Goal: Task Accomplishment & Management: Complete application form

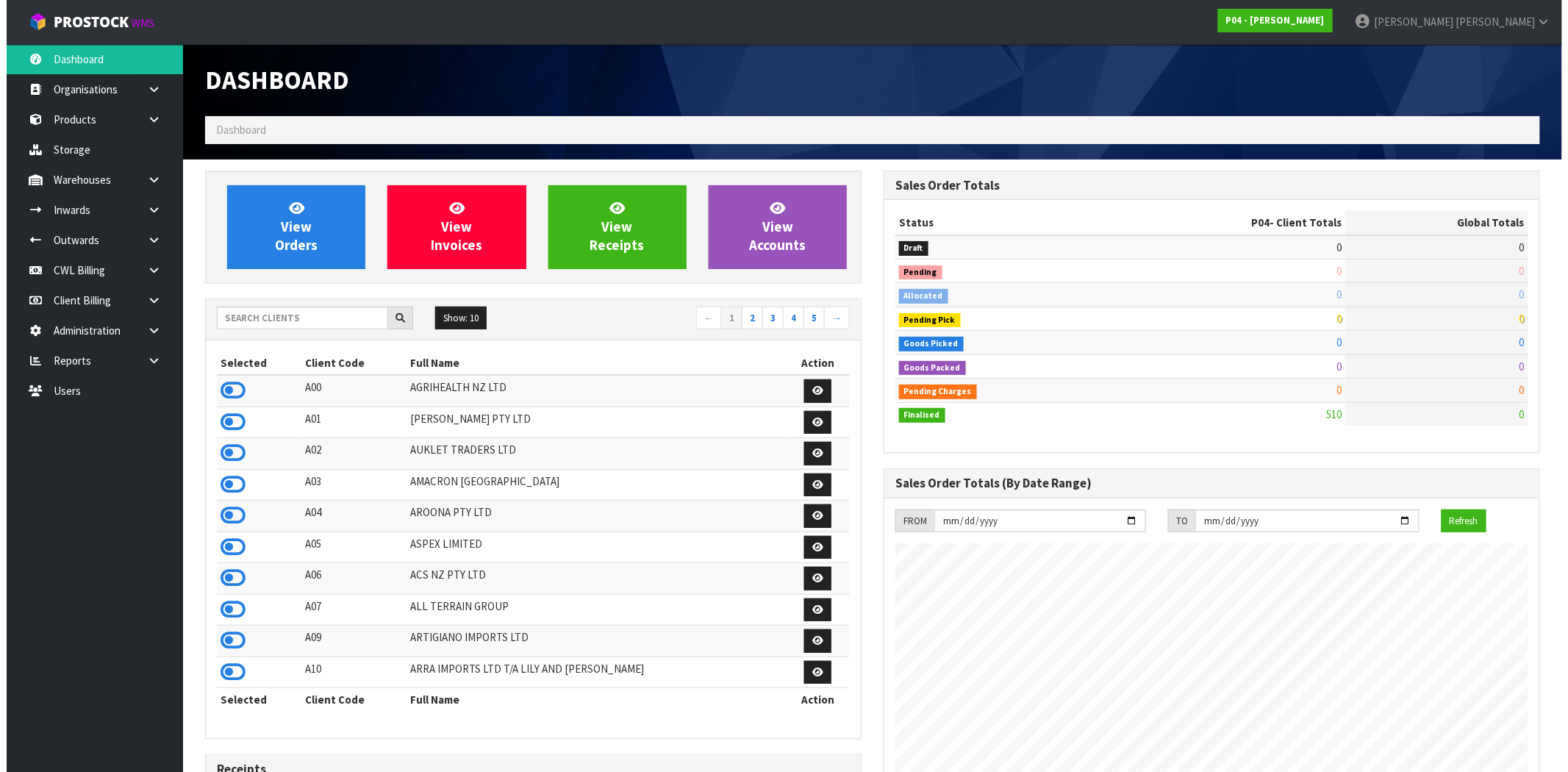
scroll to position [899, 679]
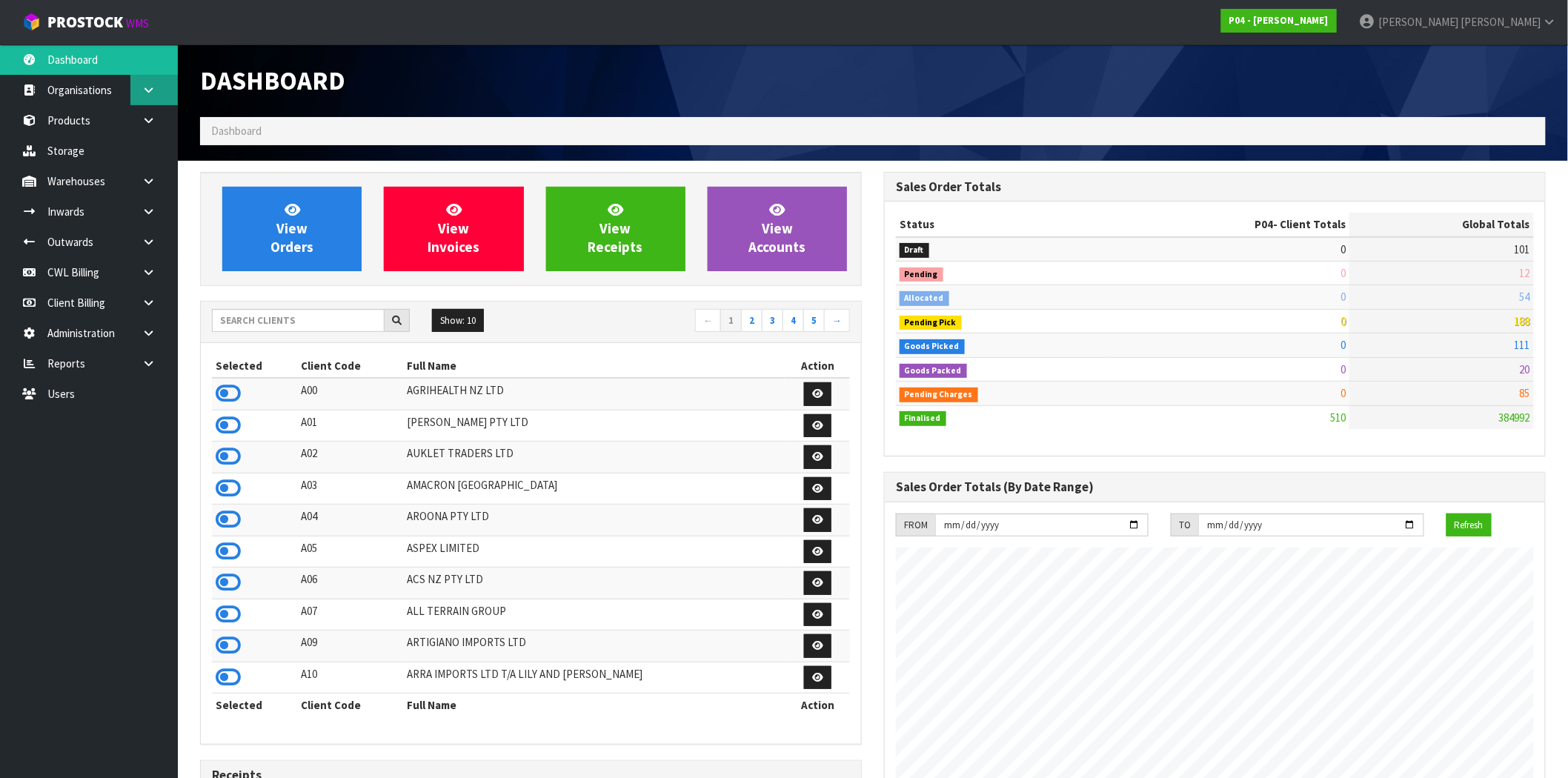
click at [147, 92] on icon at bounding box center [148, 90] width 14 height 11
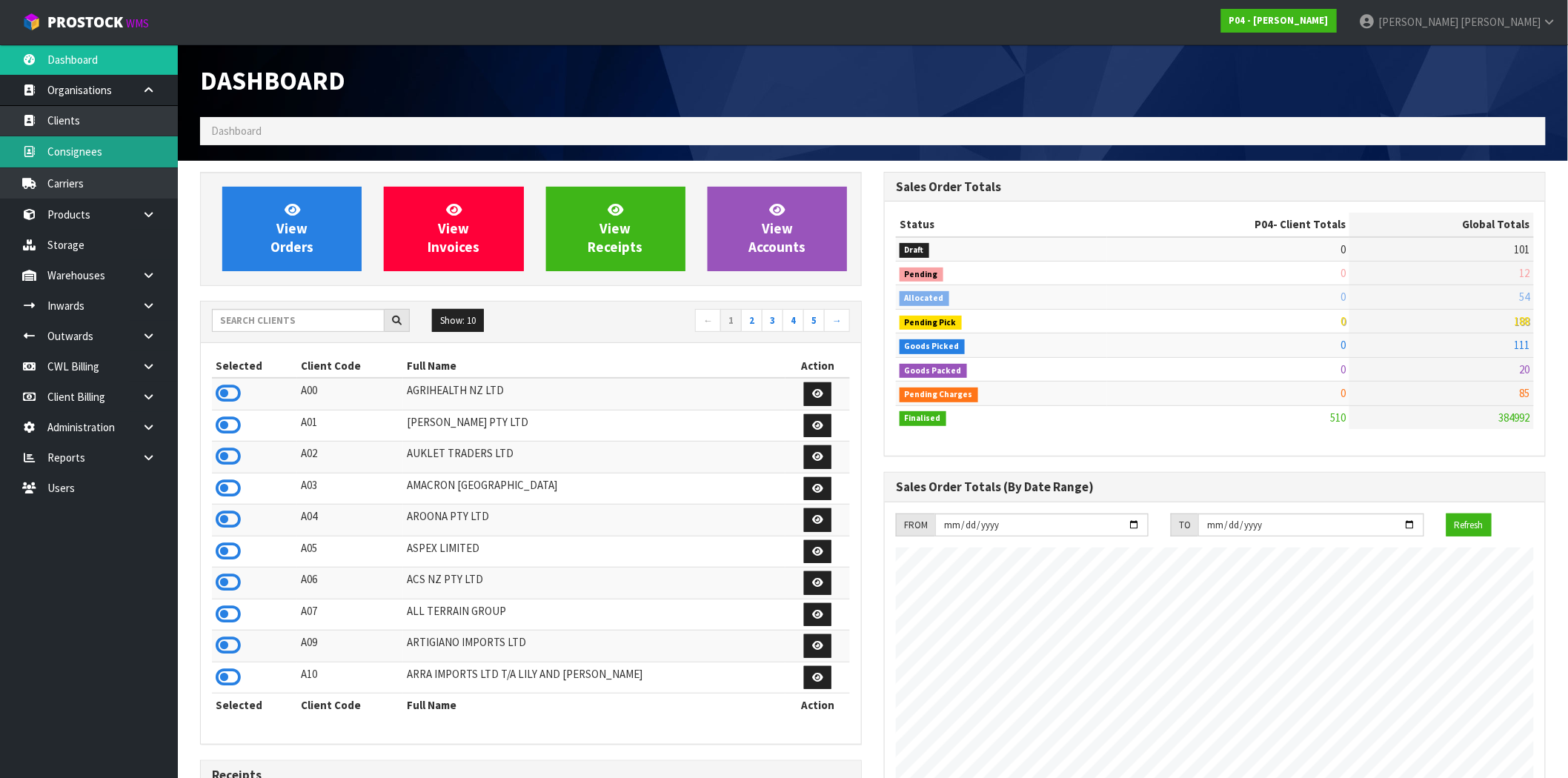
drag, startPoint x: 104, startPoint y: 153, endPoint x: 112, endPoint y: 150, distance: 8.5
click at [104, 152] on link "Consignees" at bounding box center [89, 152] width 178 height 30
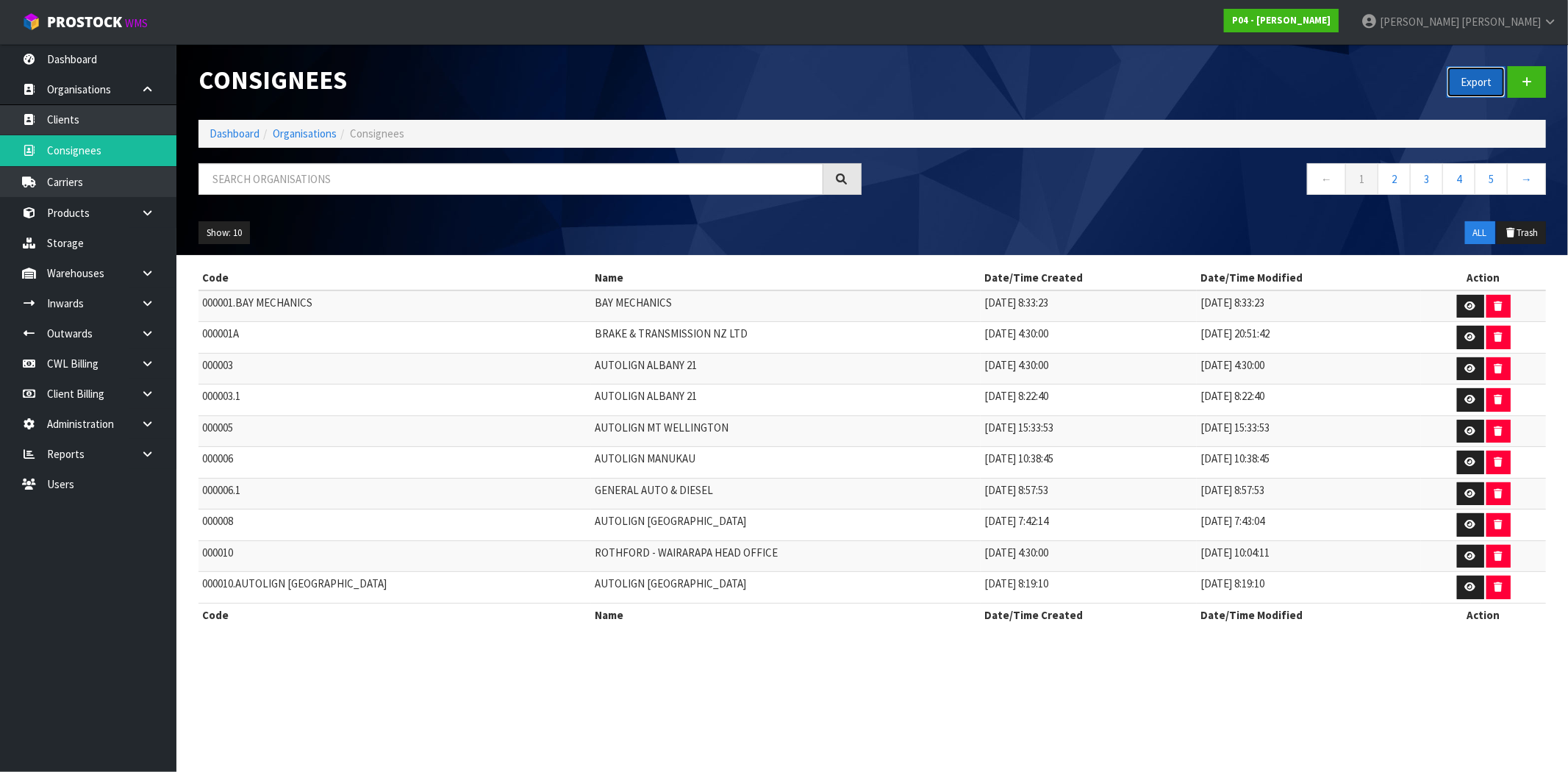
click at [1471, 78] on button "Export" at bounding box center [1476, 82] width 59 height 32
drag, startPoint x: 1539, startPoint y: 84, endPoint x: 1531, endPoint y: 82, distance: 8.2
click at [1539, 84] on link at bounding box center [1527, 82] width 38 height 32
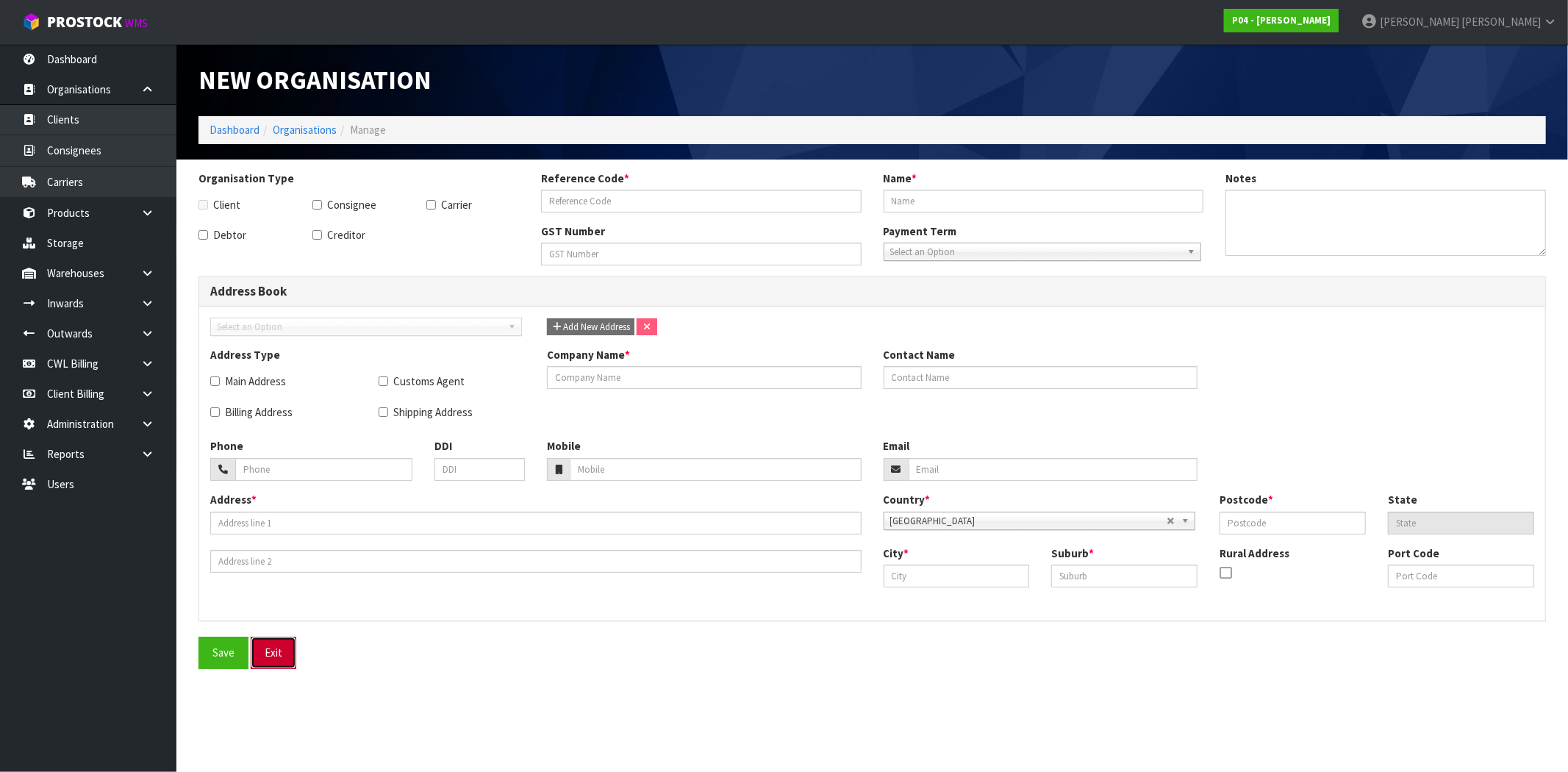
click at [278, 664] on button "Exit" at bounding box center [273, 653] width 45 height 32
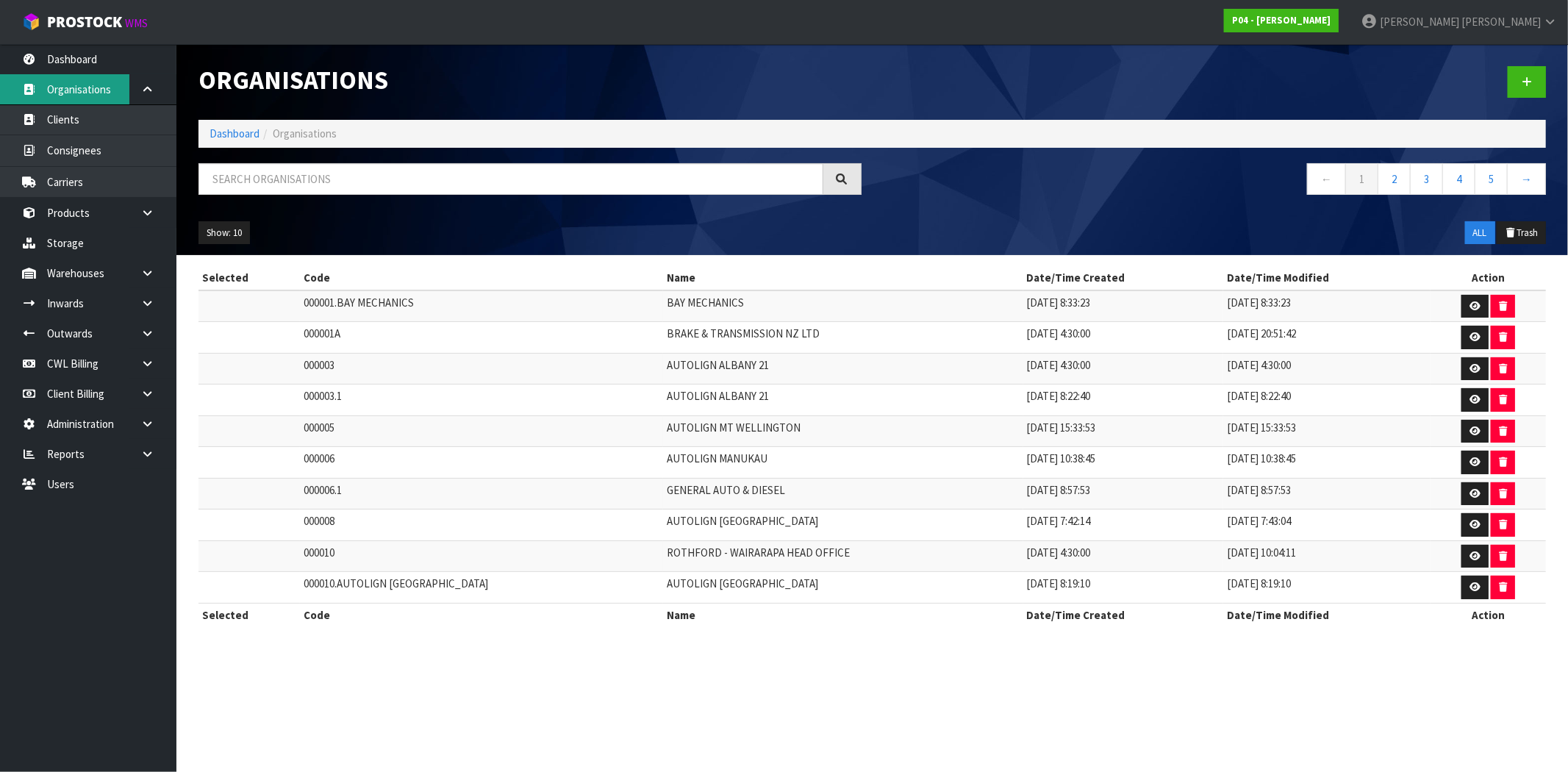
click at [81, 92] on link "Organisations" at bounding box center [88, 89] width 177 height 30
click at [64, 84] on link "Organisations" at bounding box center [88, 89] width 177 height 30
click at [76, 148] on link "Consignees" at bounding box center [88, 150] width 177 height 30
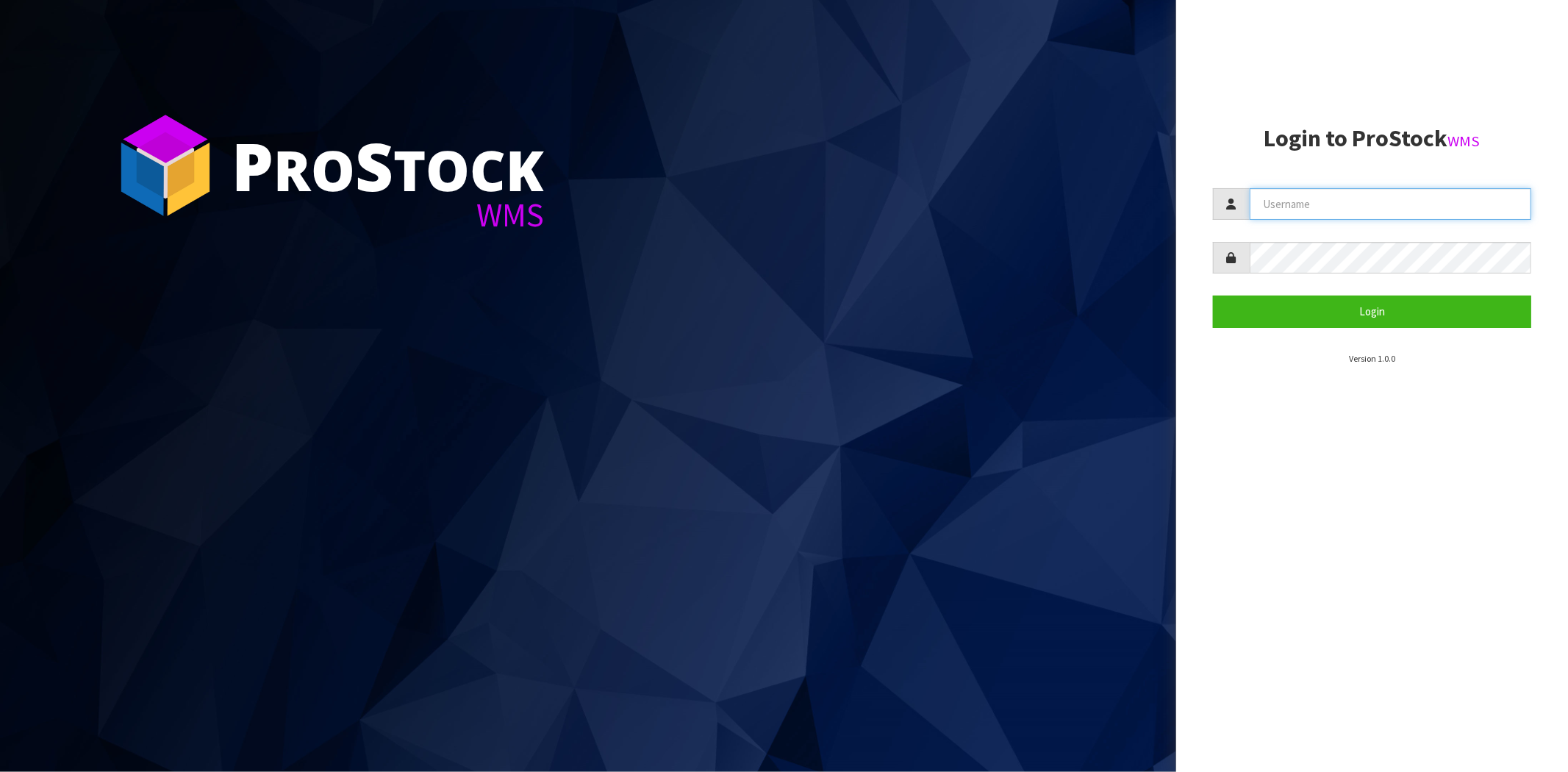
click at [1317, 195] on input "text" at bounding box center [1391, 205] width 282 height 32
type input "[PERSON_NAME][EMAIL_ADDRESS][DOMAIN_NAME]"
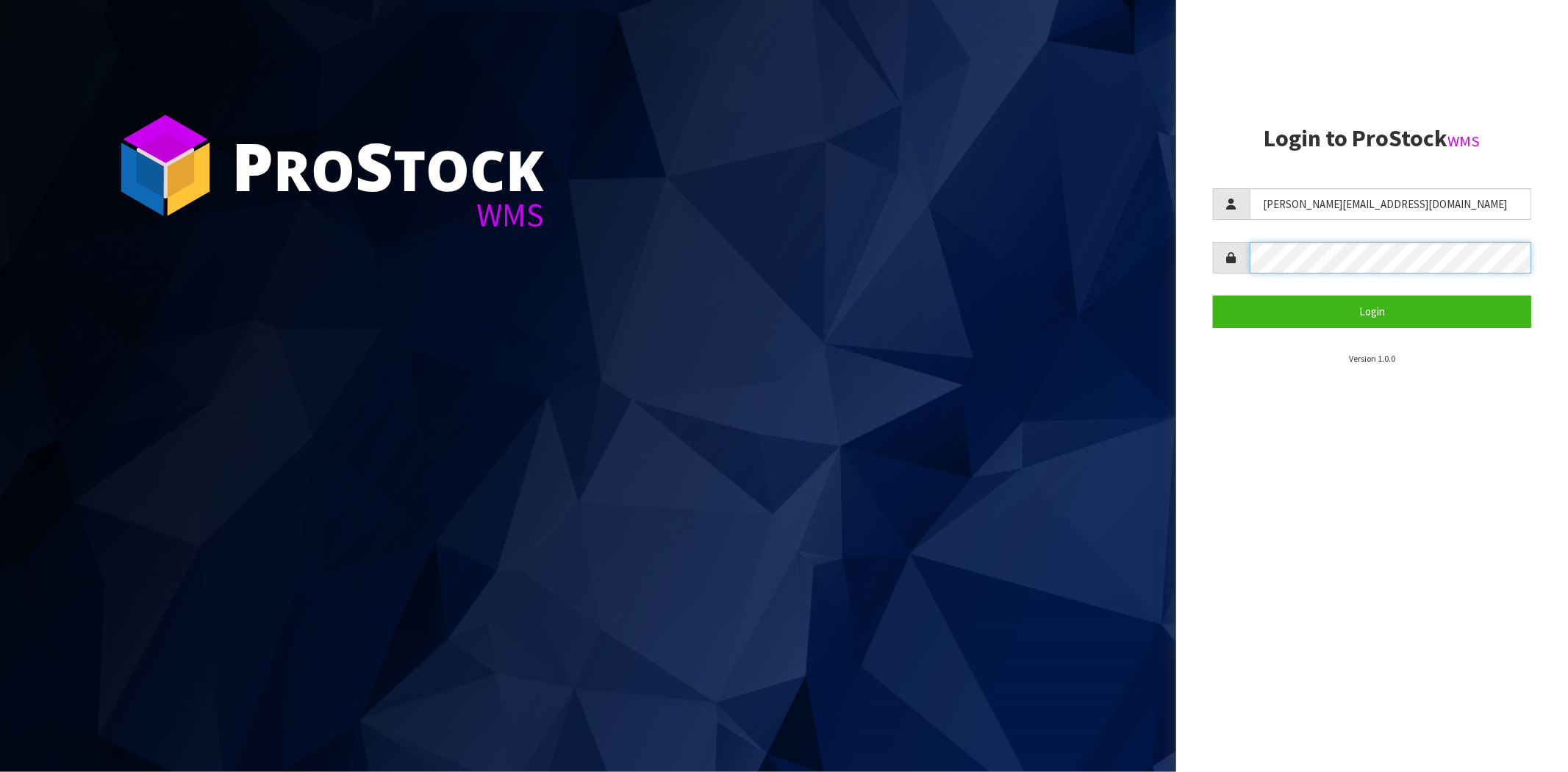
click at [1212, 295] on button "Login" at bounding box center [1372, 311] width 318 height 32
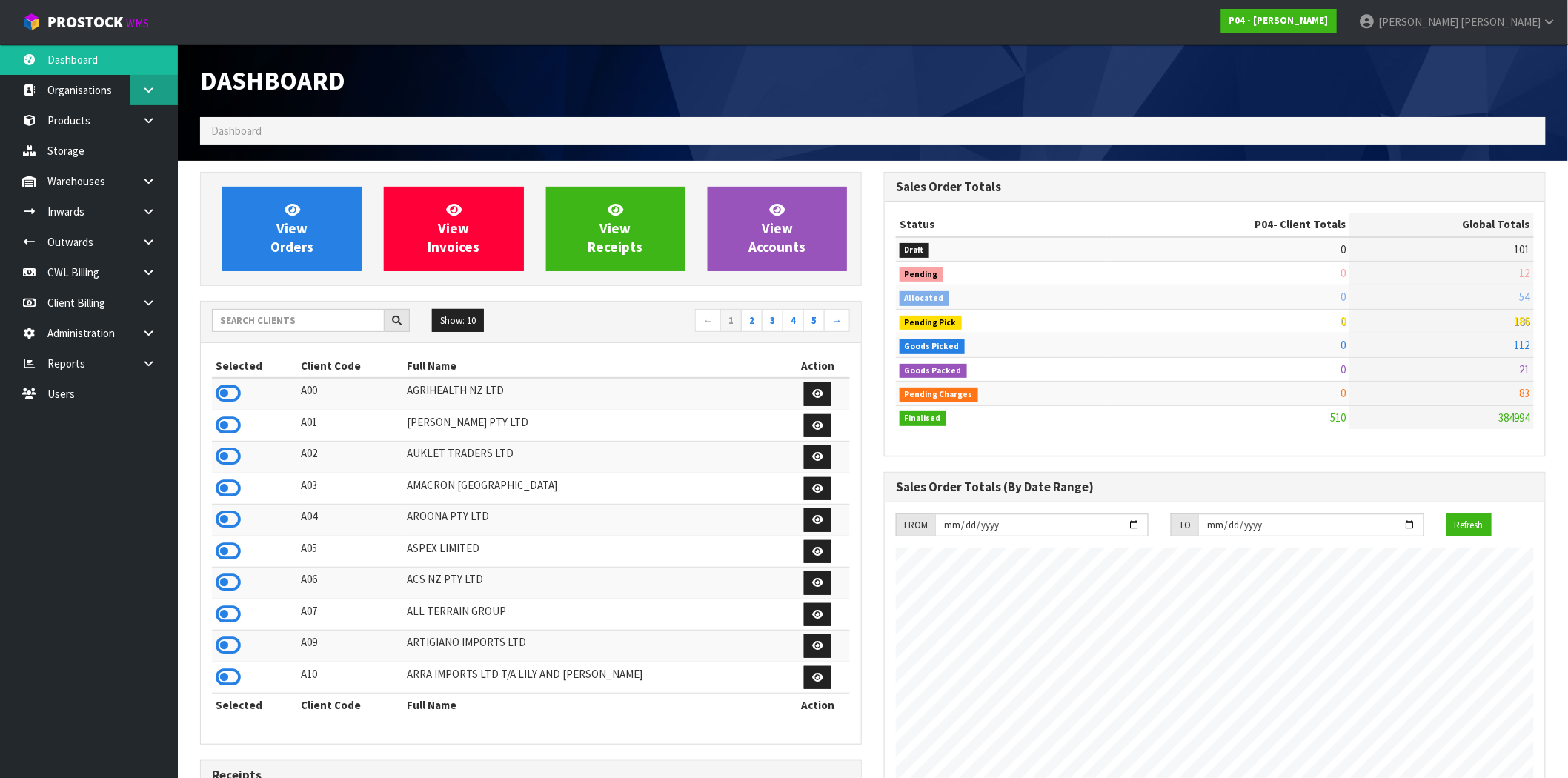
click at [145, 86] on icon at bounding box center [148, 90] width 14 height 11
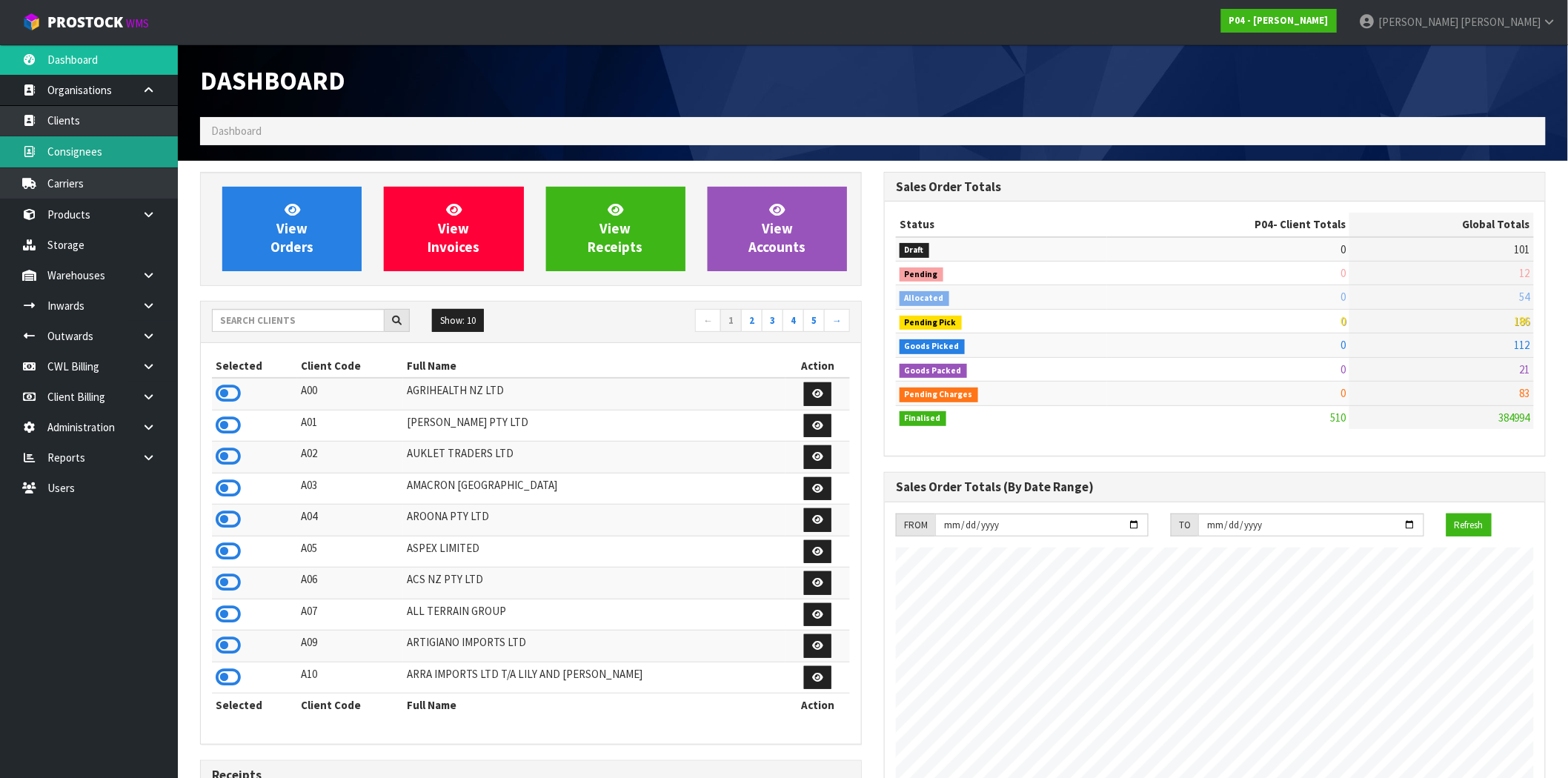
click at [78, 151] on link "Consignees" at bounding box center [89, 152] width 178 height 30
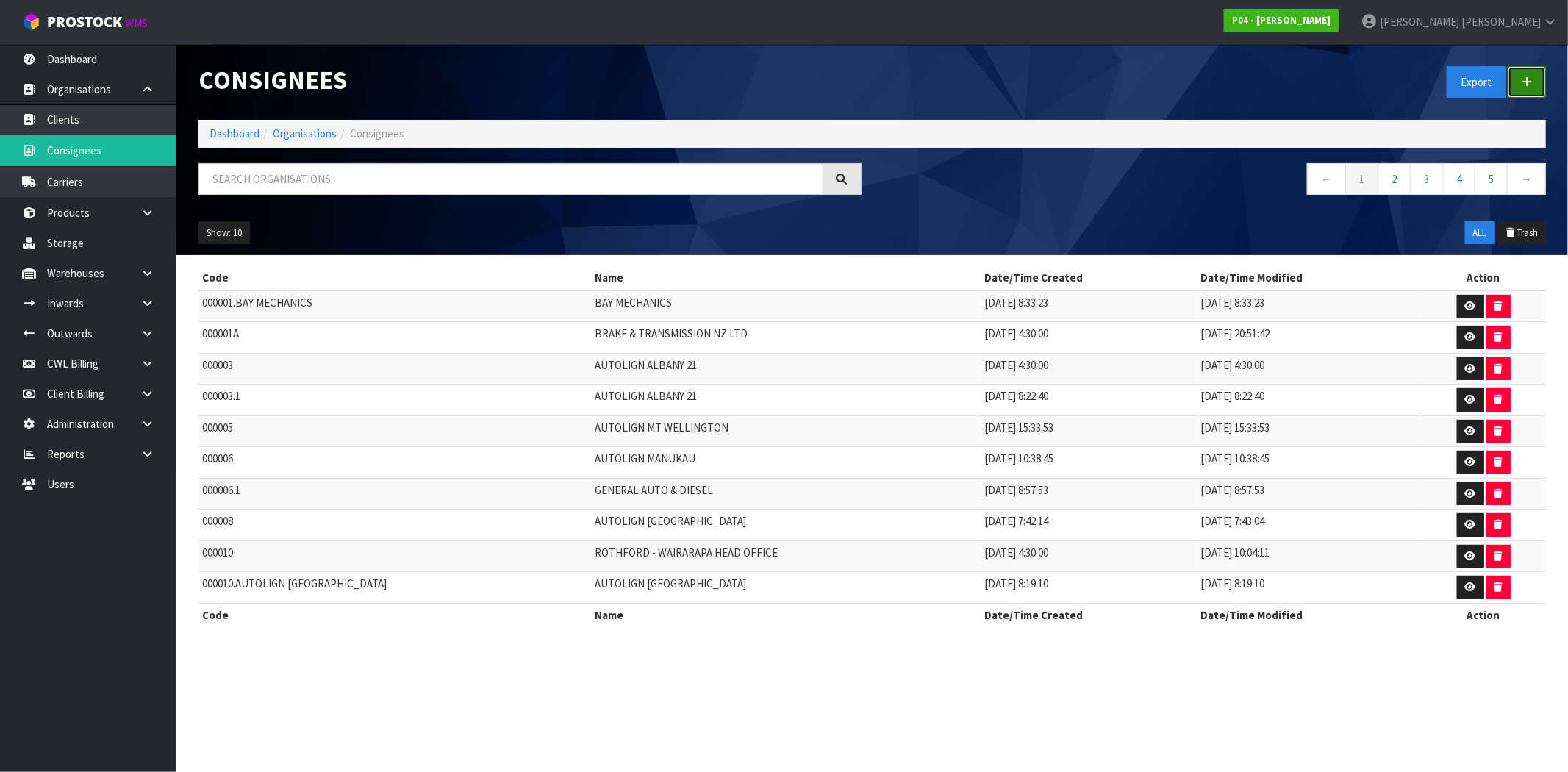
click at [1536, 80] on link at bounding box center [1527, 82] width 38 height 32
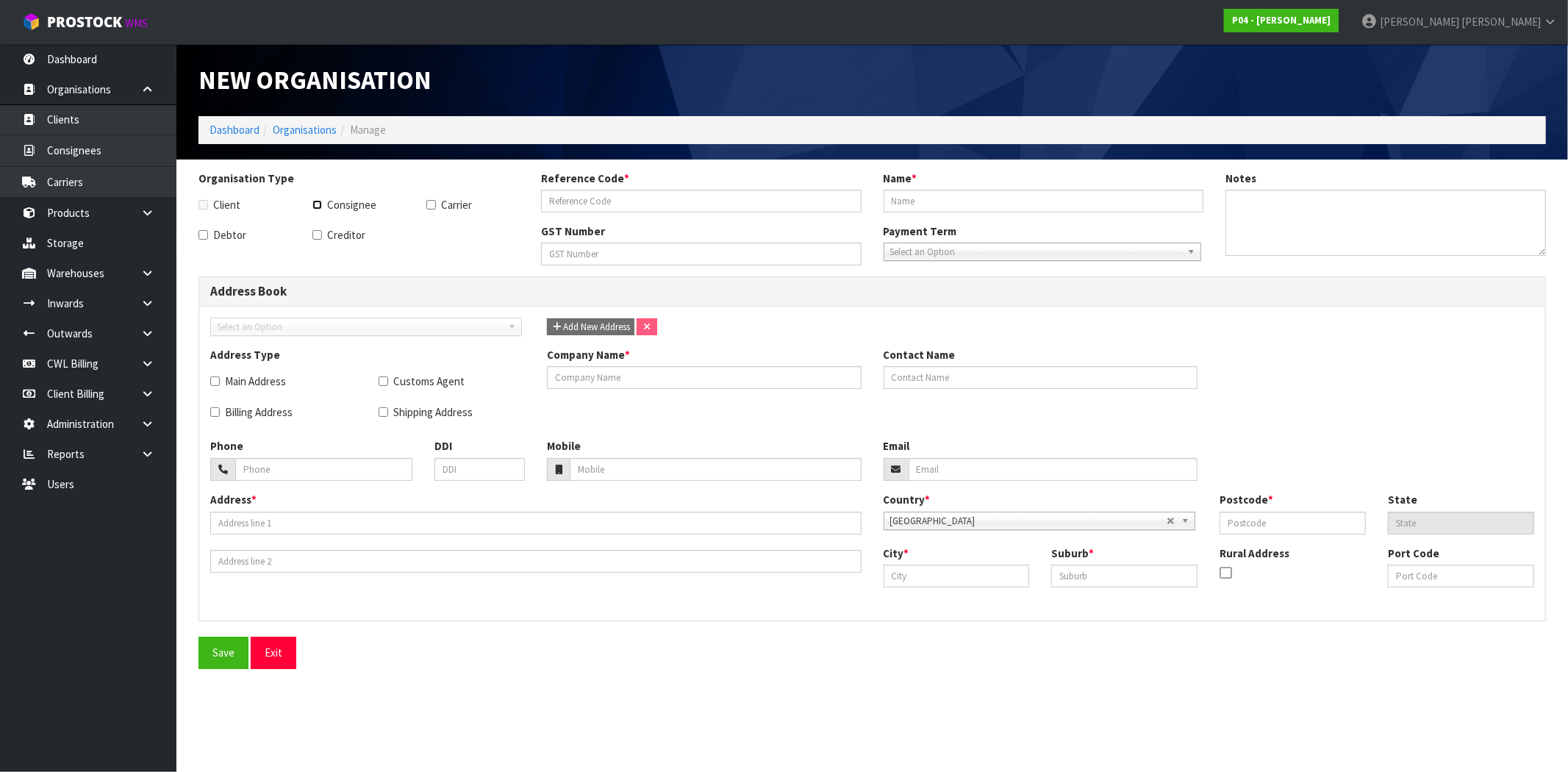
click at [316, 201] on input "Consignee" at bounding box center [317, 205] width 10 height 10
checkbox input "true"
click at [652, 197] on input "text" at bounding box center [701, 201] width 321 height 23
paste input "ANDBAL"
type input "ANDBAL"
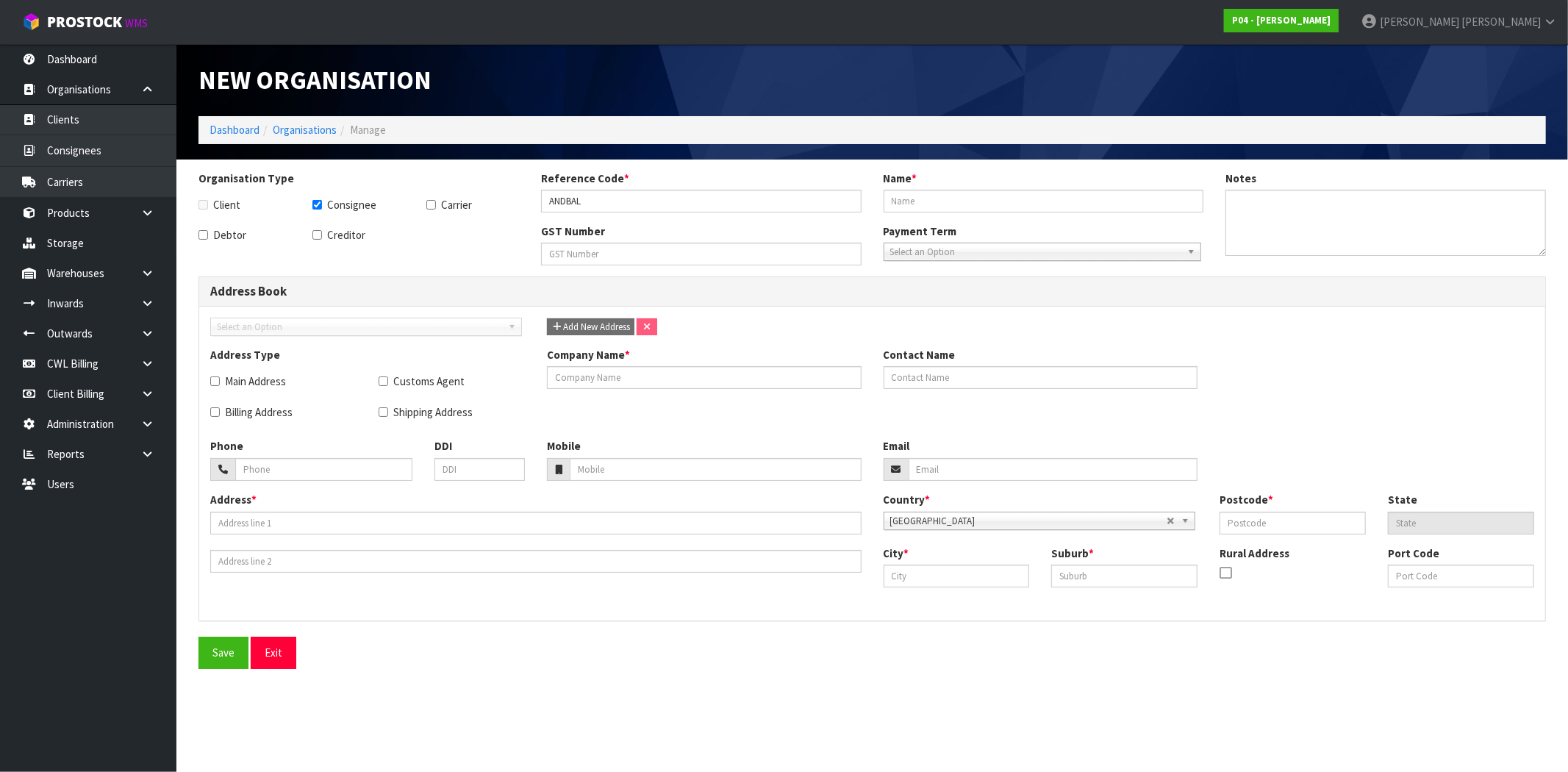
click at [940, 173] on div "Name *" at bounding box center [1044, 191] width 343 height 42
click at [946, 201] on input "text" at bounding box center [1043, 201] width 321 height 23
paste input "ANDREWS VETERINARY SERVICES"
type input "ANDREWS VETERINARY SERVICES"
click at [605, 376] on input "text" at bounding box center [703, 377] width 314 height 23
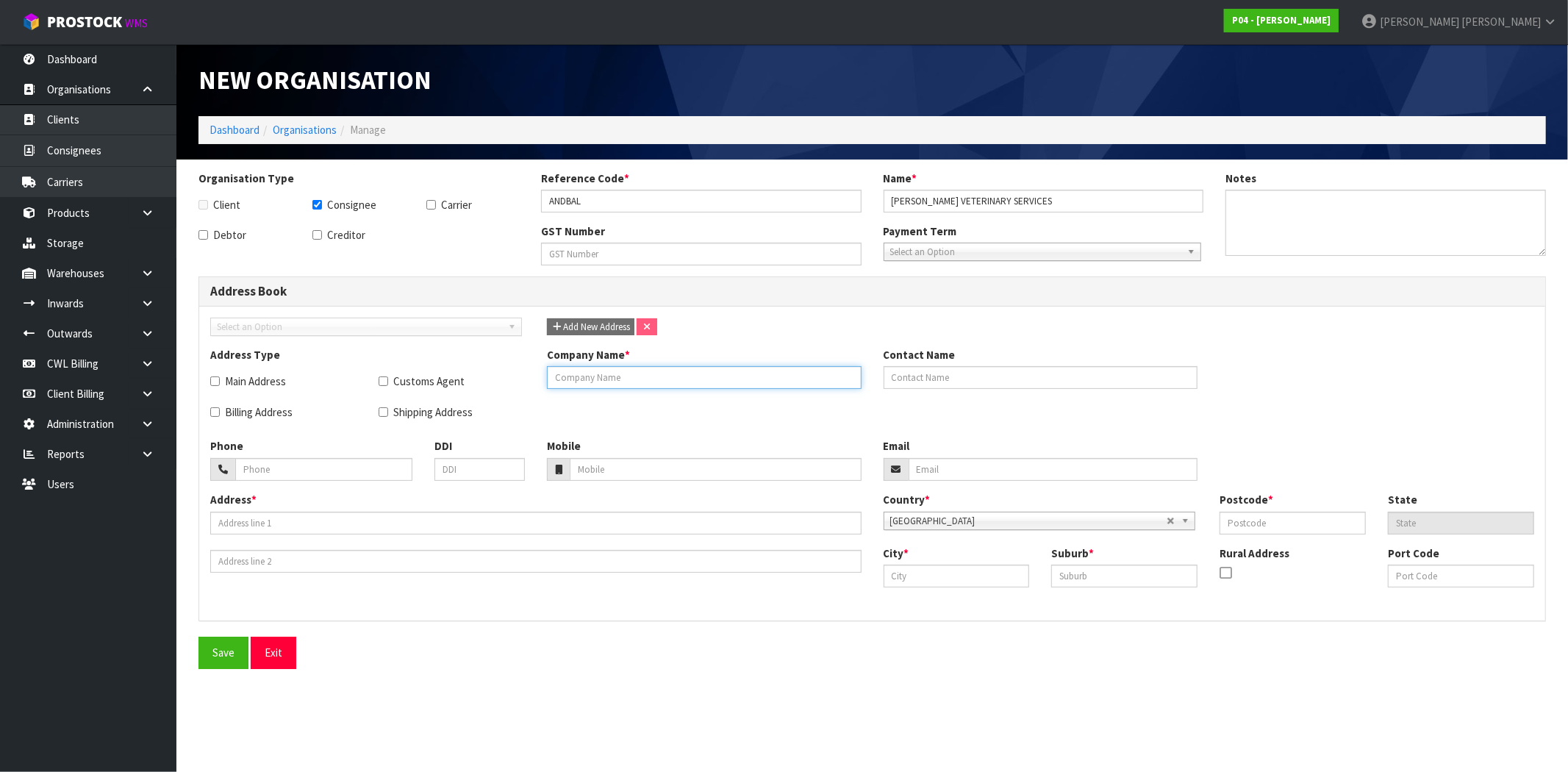
paste input "ANDREWS VETERINARY SERVICES"
type input "ANDREWS VETERINARY SERVICES"
click at [216, 380] on input "Main Address" at bounding box center [215, 381] width 10 height 10
checkbox input "true"
click at [379, 414] on input "Shipping Address" at bounding box center [383, 412] width 10 height 10
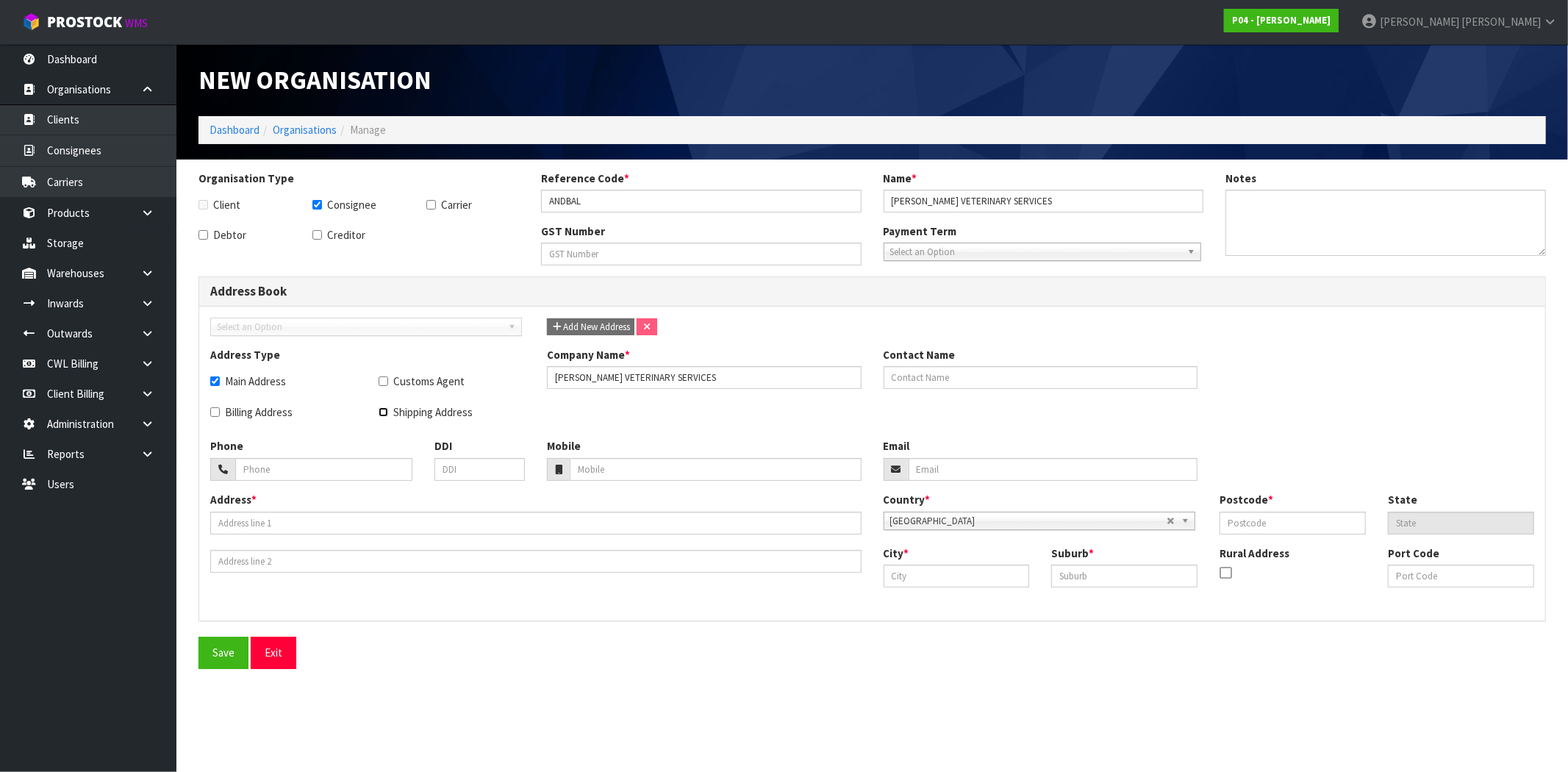
checkbox input "true"
click at [286, 526] on input "text" at bounding box center [535, 523] width 652 height 23
paste input "15 TWINE MILL ROAD"
type input "15 TWINE MILL ROAD"
click at [275, 653] on button "Exit" at bounding box center [273, 653] width 45 height 32
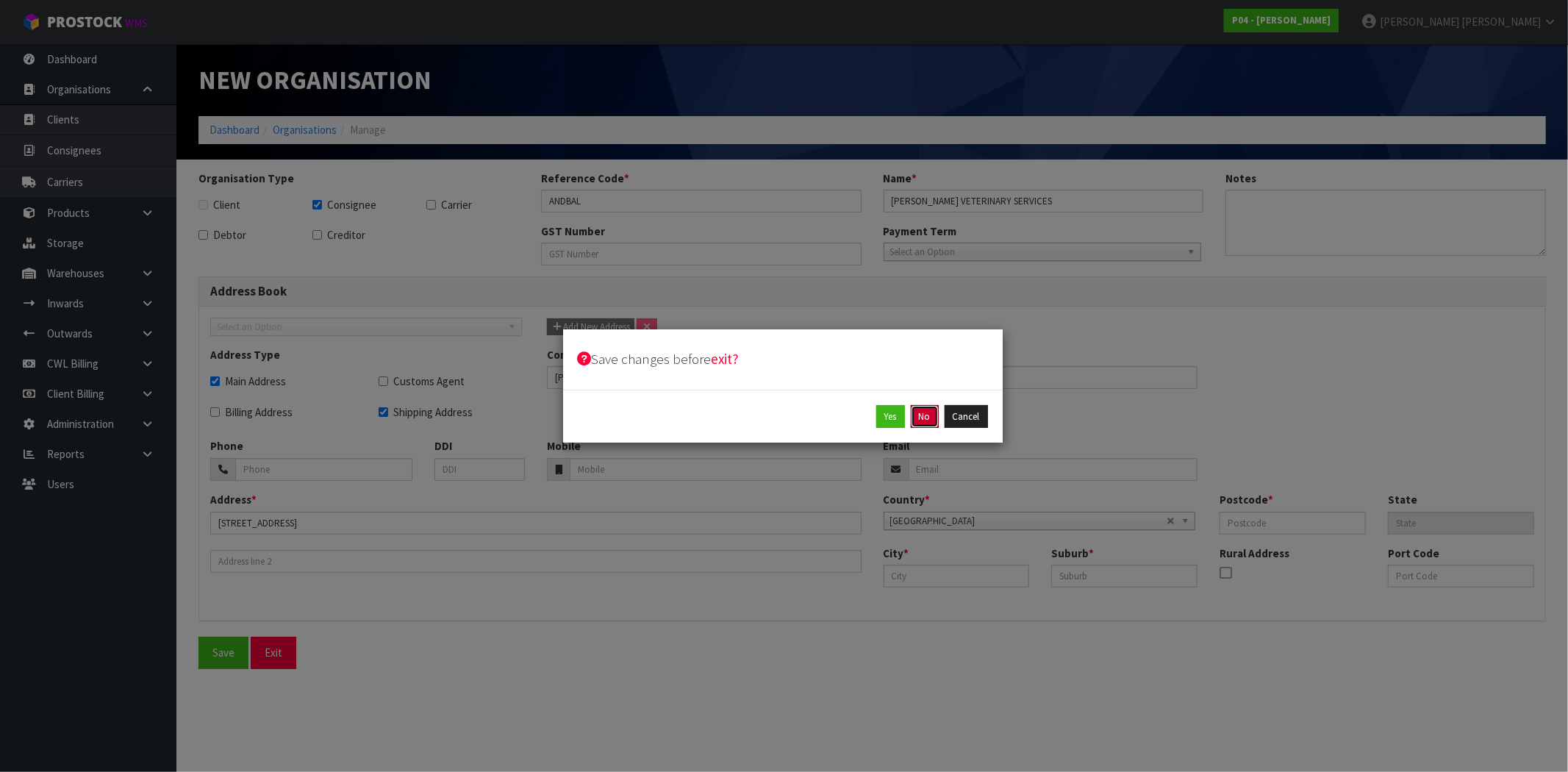
click at [922, 415] on button "No" at bounding box center [924, 417] width 28 height 24
